Goal: Contribute content: Contribute content

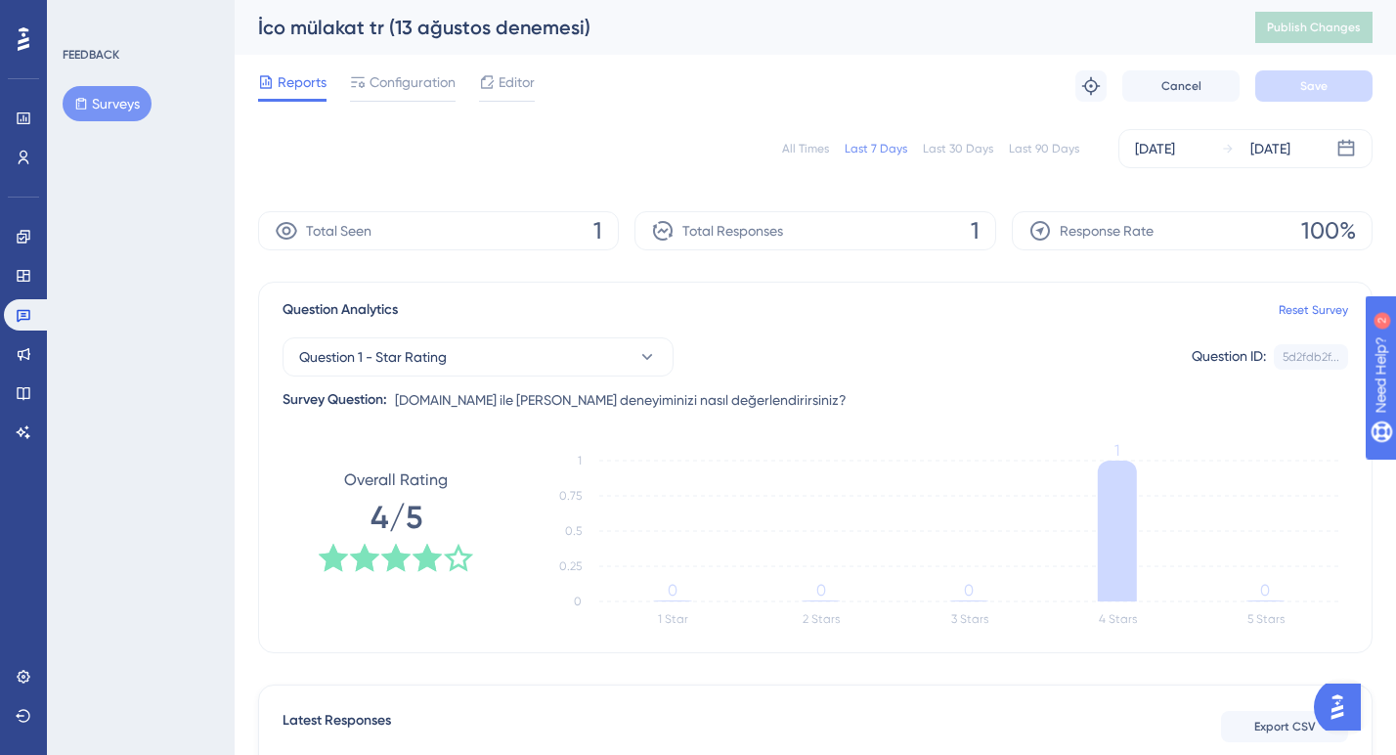
click at [798, 152] on div "All Times" at bounding box center [805, 149] width 47 height 16
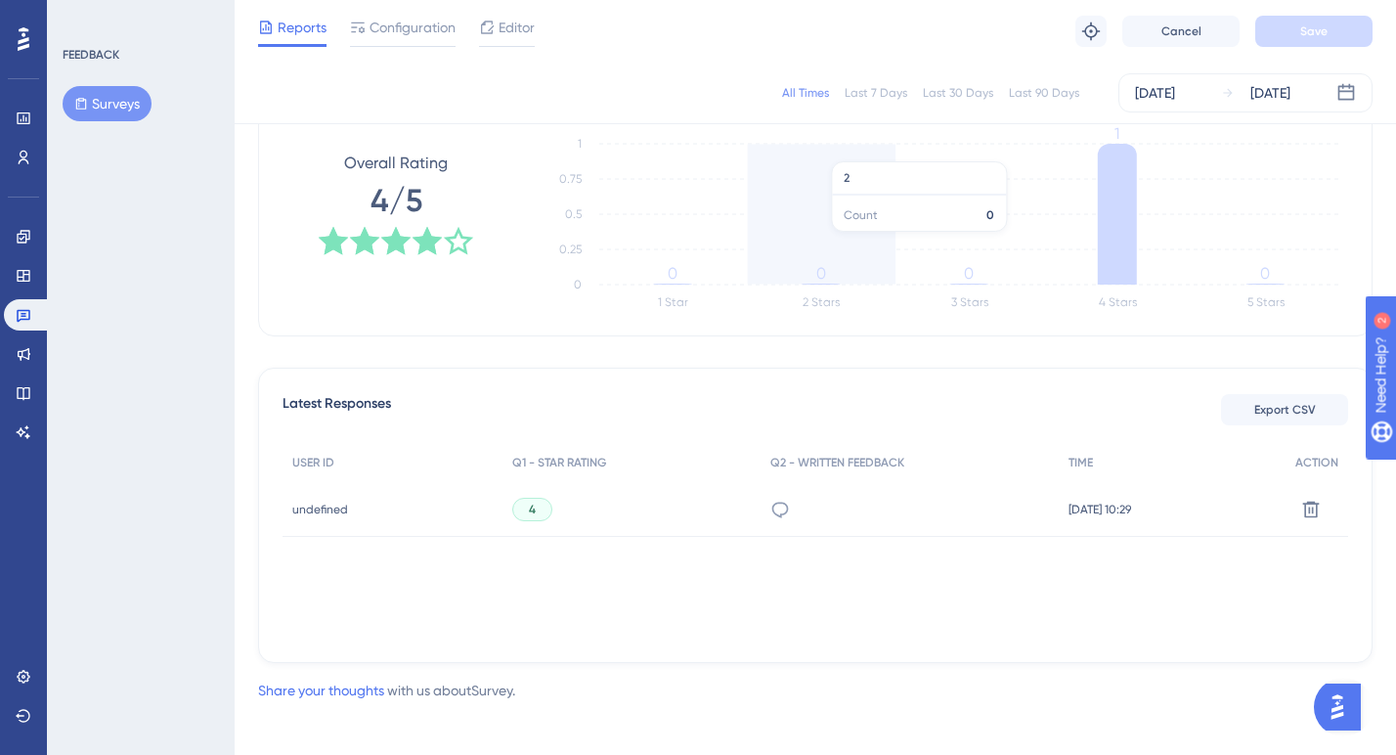
scroll to position [312, 0]
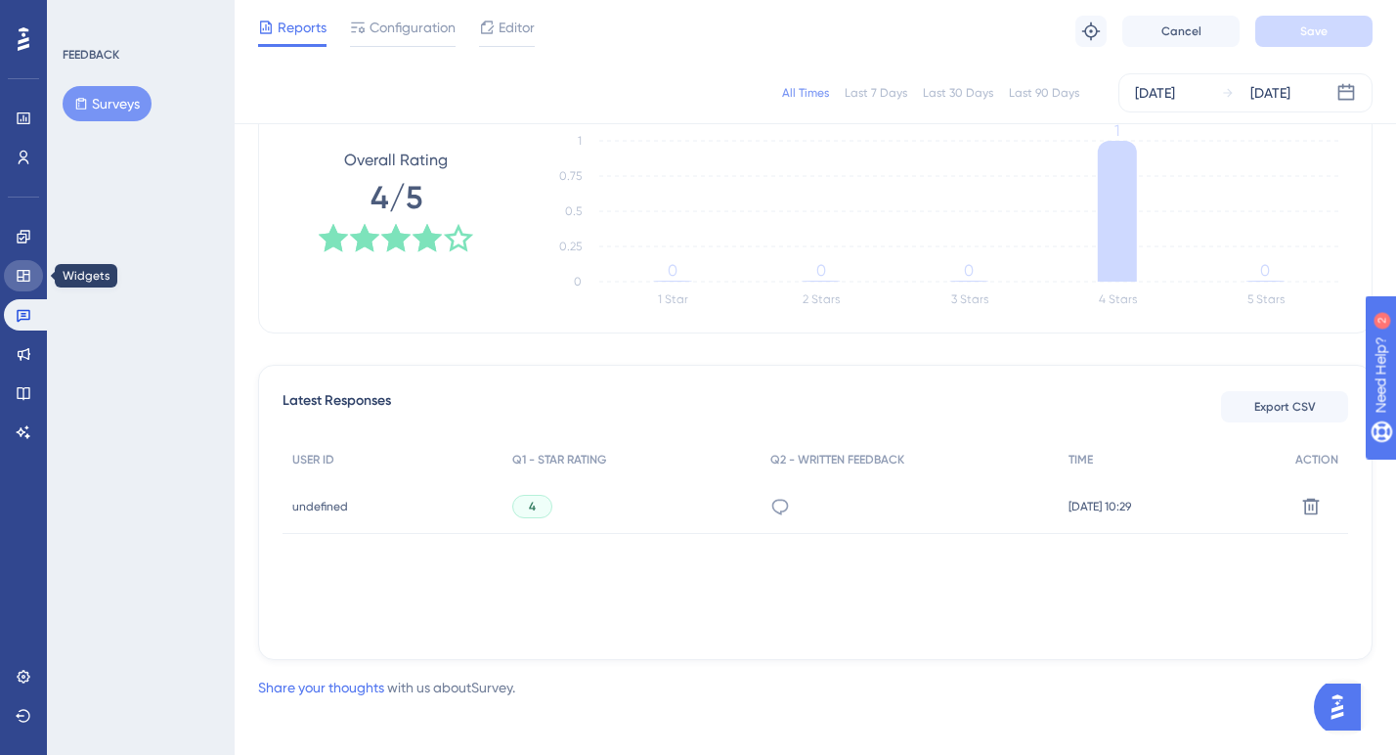
click at [24, 274] on icon at bounding box center [23, 276] width 13 height 12
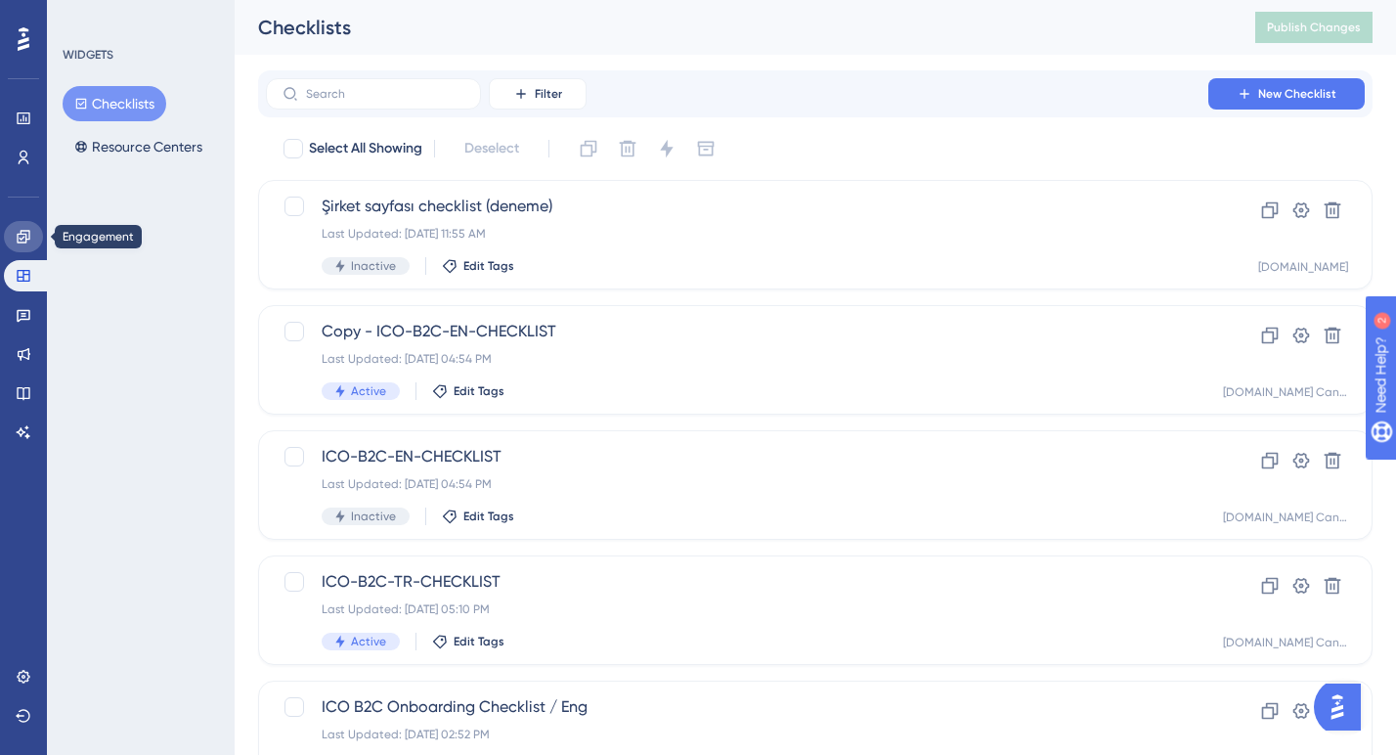
click at [23, 232] on icon at bounding box center [24, 237] width 16 height 16
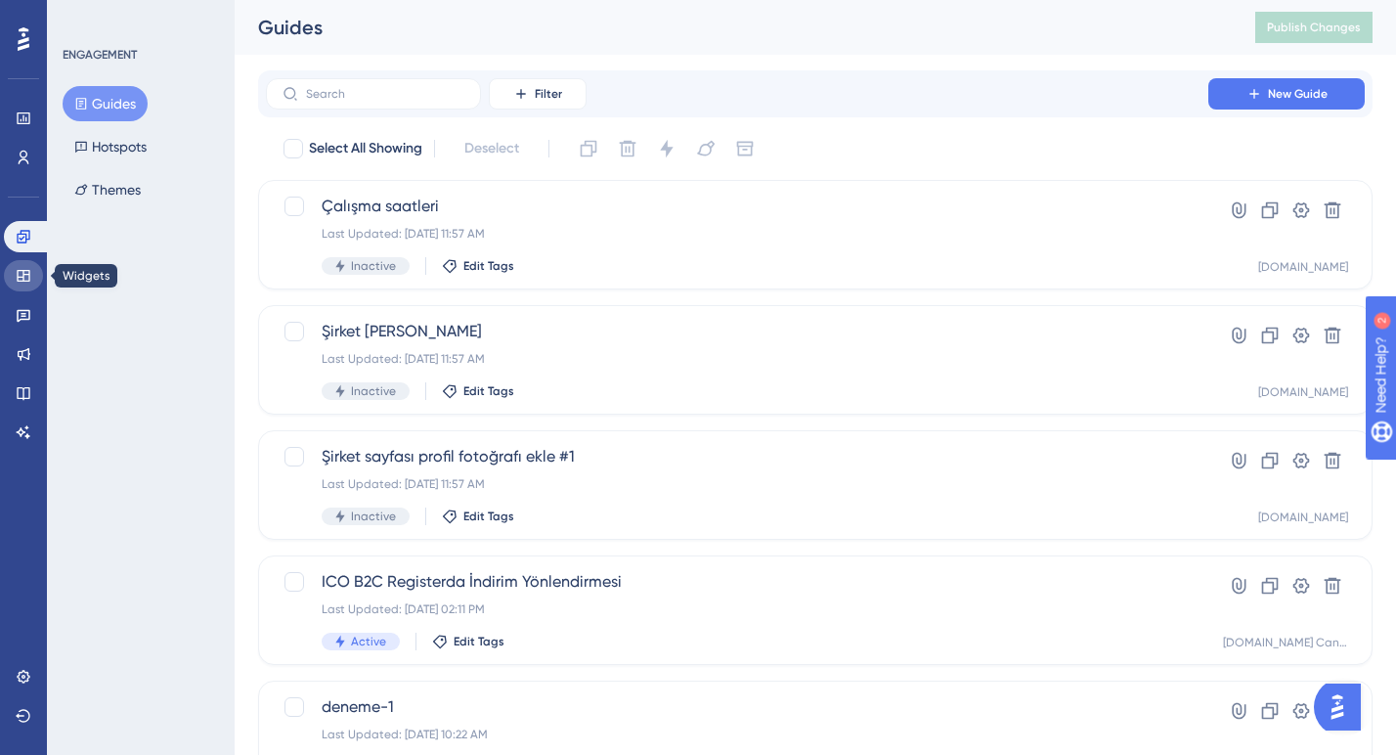
click at [23, 274] on icon at bounding box center [23, 276] width 13 height 12
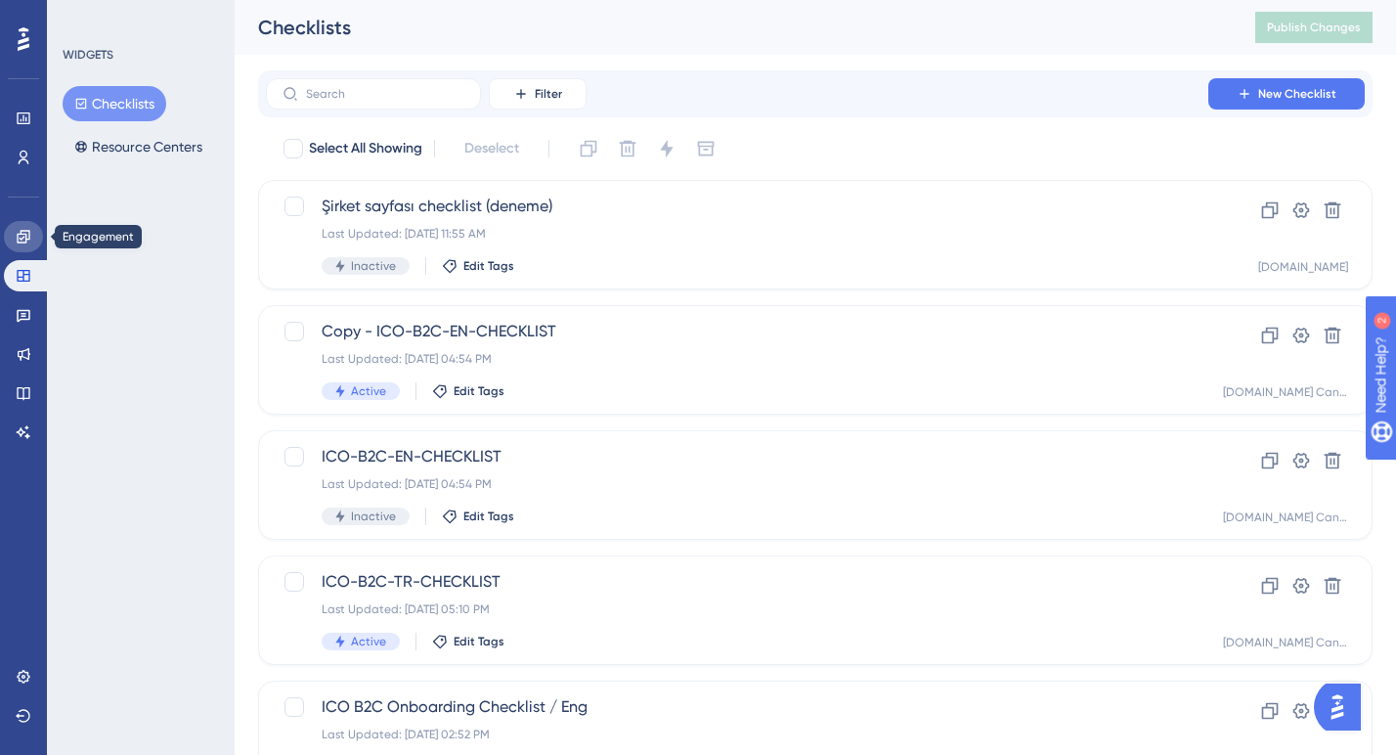
click at [26, 239] on icon at bounding box center [23, 236] width 13 height 13
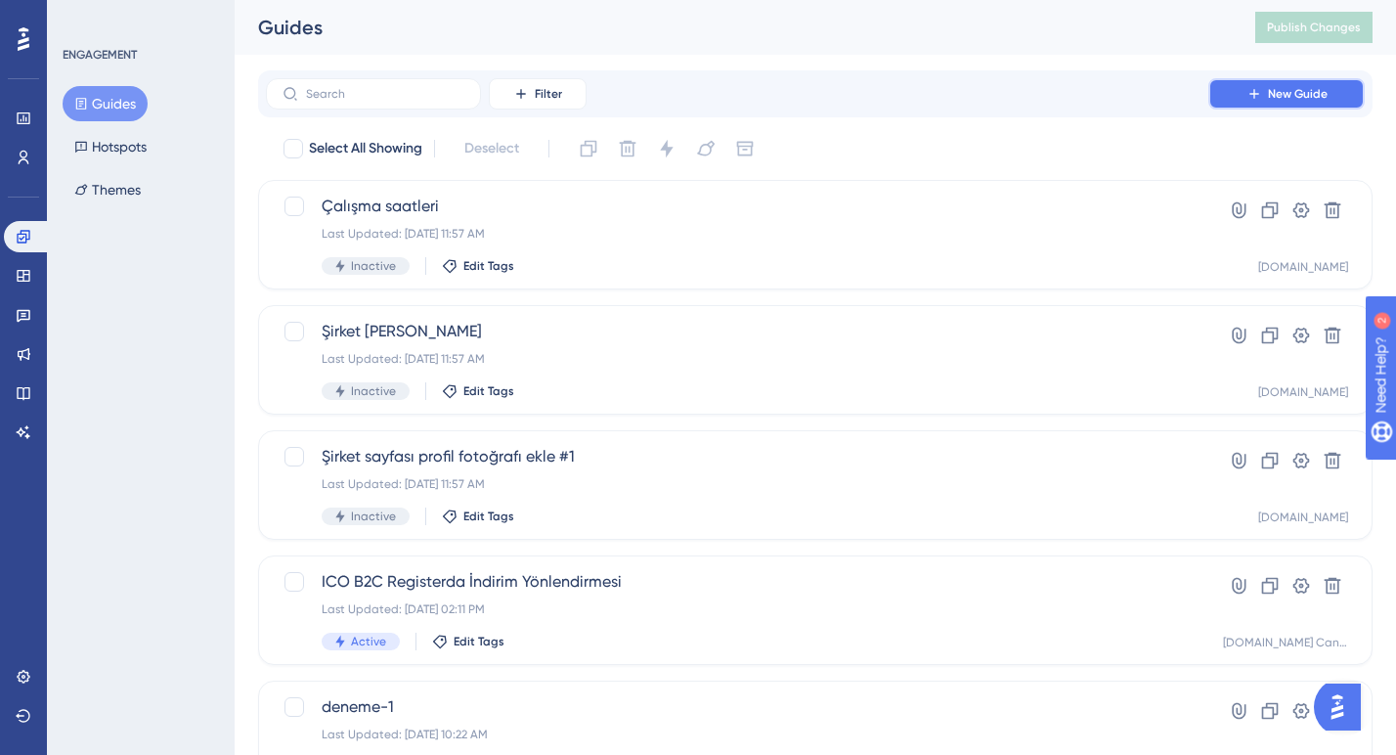
click at [1262, 79] on button "New Guide" at bounding box center [1286, 93] width 156 height 31
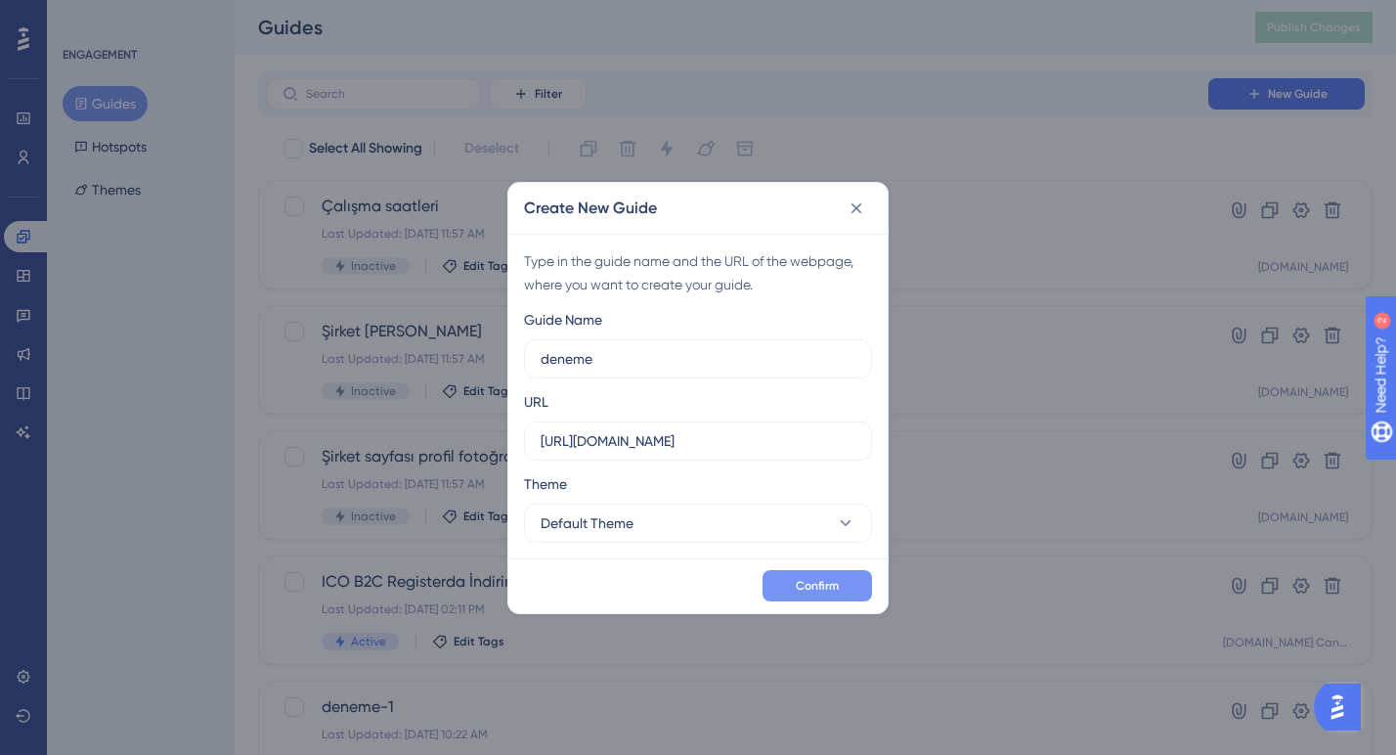
type input "deneme"
click at [779, 599] on button "Confirm" at bounding box center [816, 585] width 109 height 31
